Goal: Information Seeking & Learning: Learn about a topic

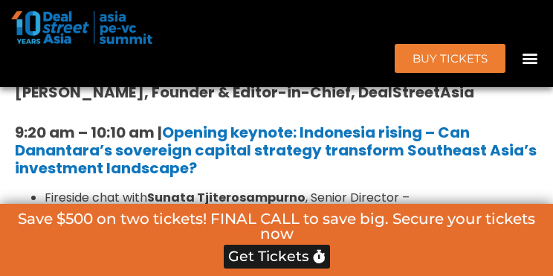
scroll to position [1580, 0]
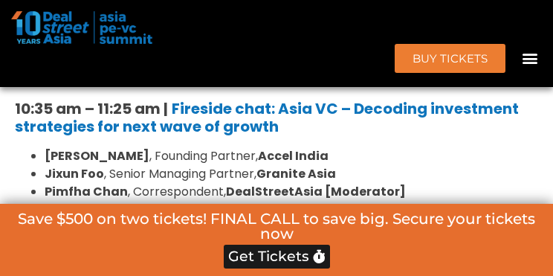
drag, startPoint x: 428, startPoint y: 275, endPoint x: 428, endPoint y: 284, distance: 8.9
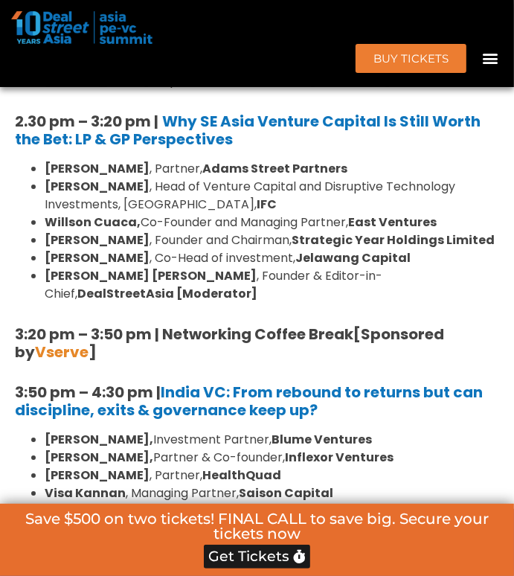
scroll to position [2264, 0]
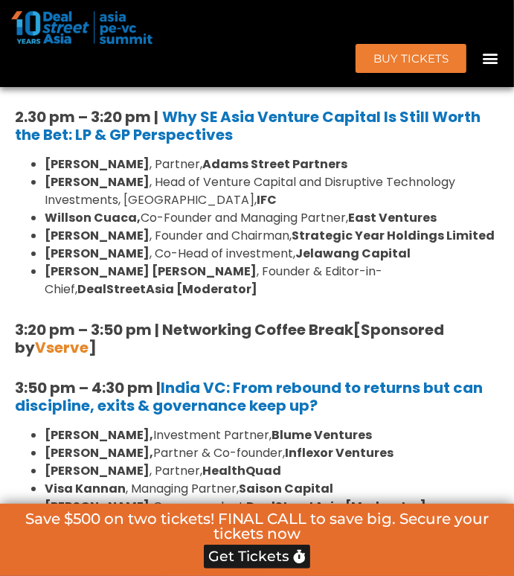
click at [352, 382] on h5 "3:50 pm – 4:30 pm | [GEOGRAPHIC_DATA] VC: From rebound to returns but can disci…" at bounding box center [257, 397] width 484 height 36
click at [459, 426] on li "[PERSON_NAME], Investment Partner, [PERSON_NAME] Ventures" at bounding box center [272, 435] width 454 height 18
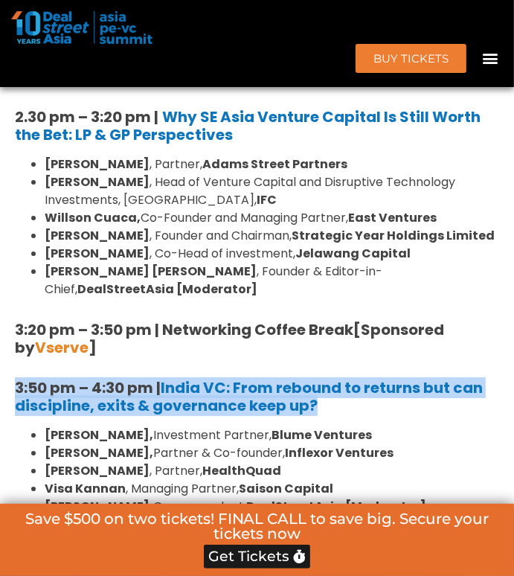
drag, startPoint x: 339, startPoint y: 379, endPoint x: -1, endPoint y: 360, distance: 341.2
copy strong "3:50 pm – 4:30 pm | [GEOGRAPHIC_DATA] VC: From rebound to returns but can disci…"
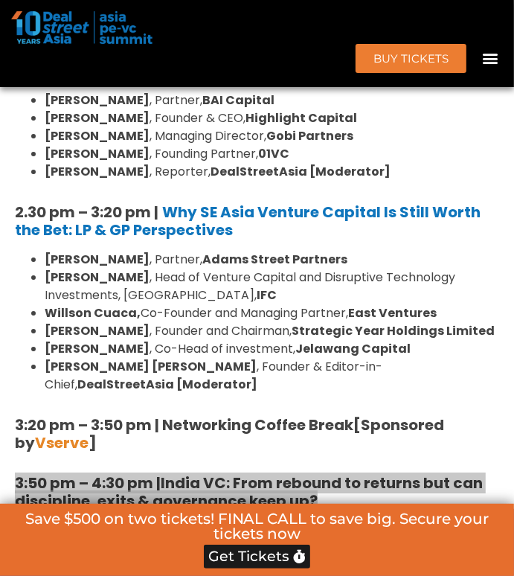
scroll to position [2041, 0]
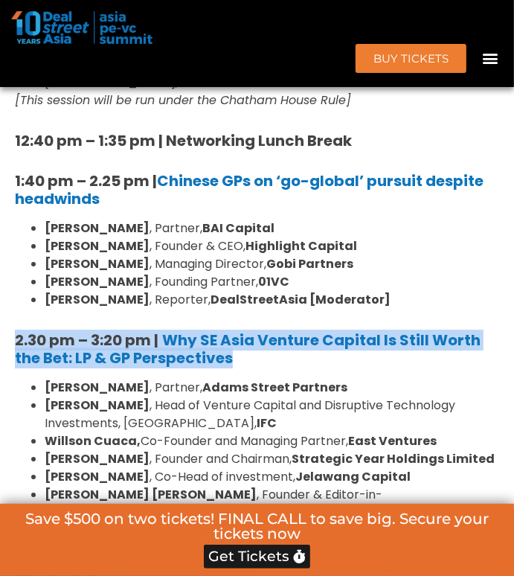
drag, startPoint x: 274, startPoint y: 351, endPoint x: 7, endPoint y: 331, distance: 267.8
click at [7, 331] on div "8:00 am – 9:00 am | Registration & Networking Coffee [Sponsored by Vserve ] 9:0…" at bounding box center [256, 239] width 499 height 1793
copy h5 "2.30 pm – 3:20 pm | Why SE Asia Venture Capital Is Still Worth the Bet: LP & GP…"
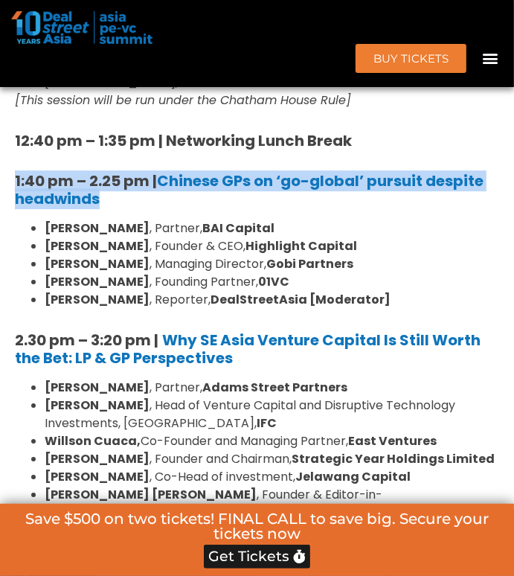
drag, startPoint x: 145, startPoint y: 190, endPoint x: 3, endPoint y: 168, distance: 143.7
copy strong "1:40 pm – 2.25 pm | Chinese GPs on ‘go-global’ pursuit despite headwinds"
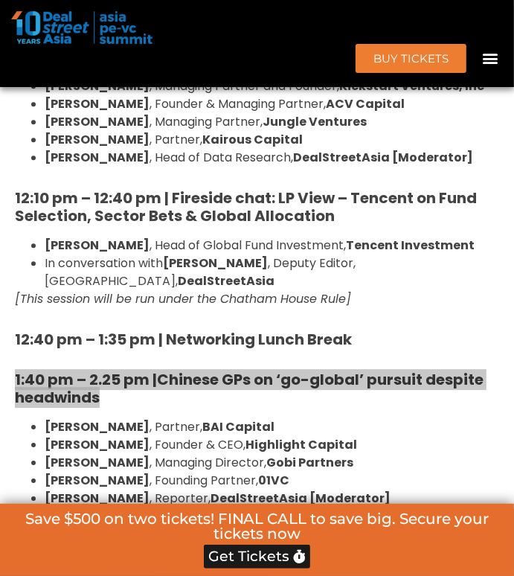
scroll to position [1818, 0]
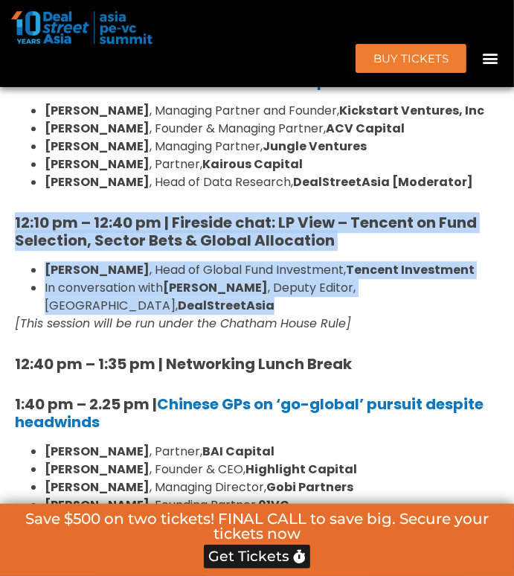
drag, startPoint x: 168, startPoint y: 298, endPoint x: 7, endPoint y: 213, distance: 182.0
click at [7, 213] on div "8:00 am – 9:00 am | Registration & Networking Coffee [Sponsored by Vserve ] 9:0…" at bounding box center [256, 462] width 499 height 1793
copy div "12:10 pm – 12:40 pm | Fireside chat: LP View – Tencent on Fund Selection, Secto…"
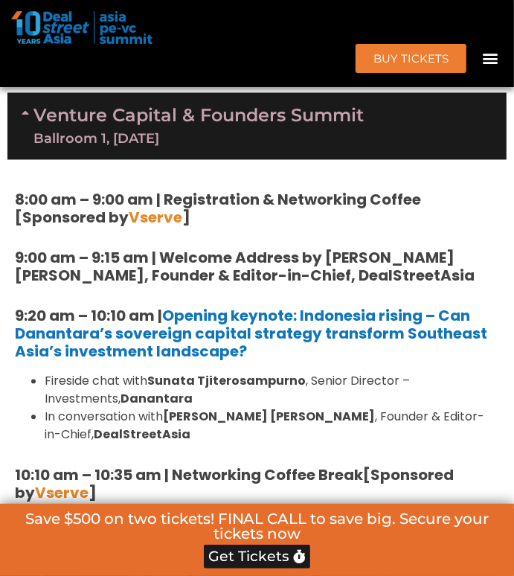
scroll to position [1223, 0]
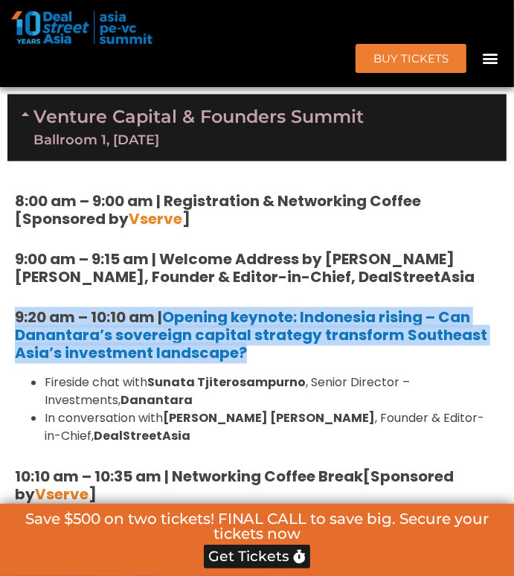
drag, startPoint x: 268, startPoint y: 325, endPoint x: 15, endPoint y: 277, distance: 257.3
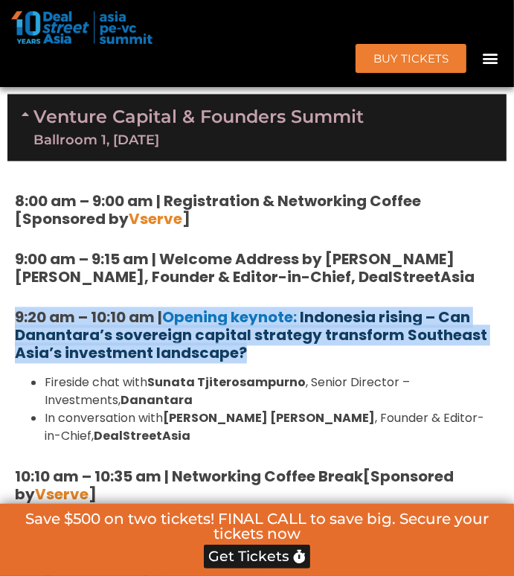
copy strong "9:20 am – 10:10 am | Opening keynote: Indonesia rising – Can Danantara’s sovere…"
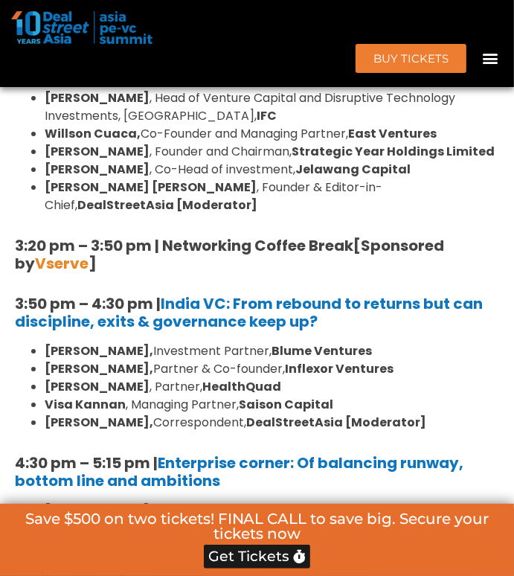
scroll to position [2339, 0]
